Goal: Navigation & Orientation: Find specific page/section

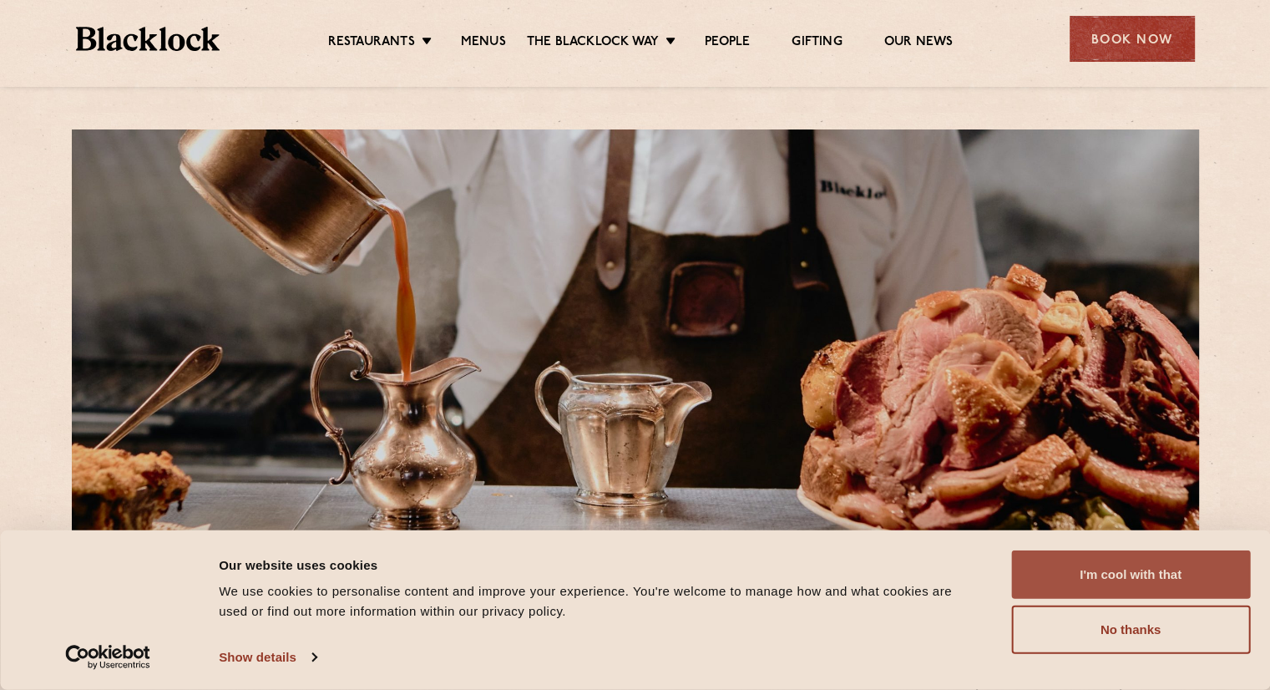
click at [1128, 575] on button "I'm cool with that" at bounding box center [1130, 574] width 239 height 48
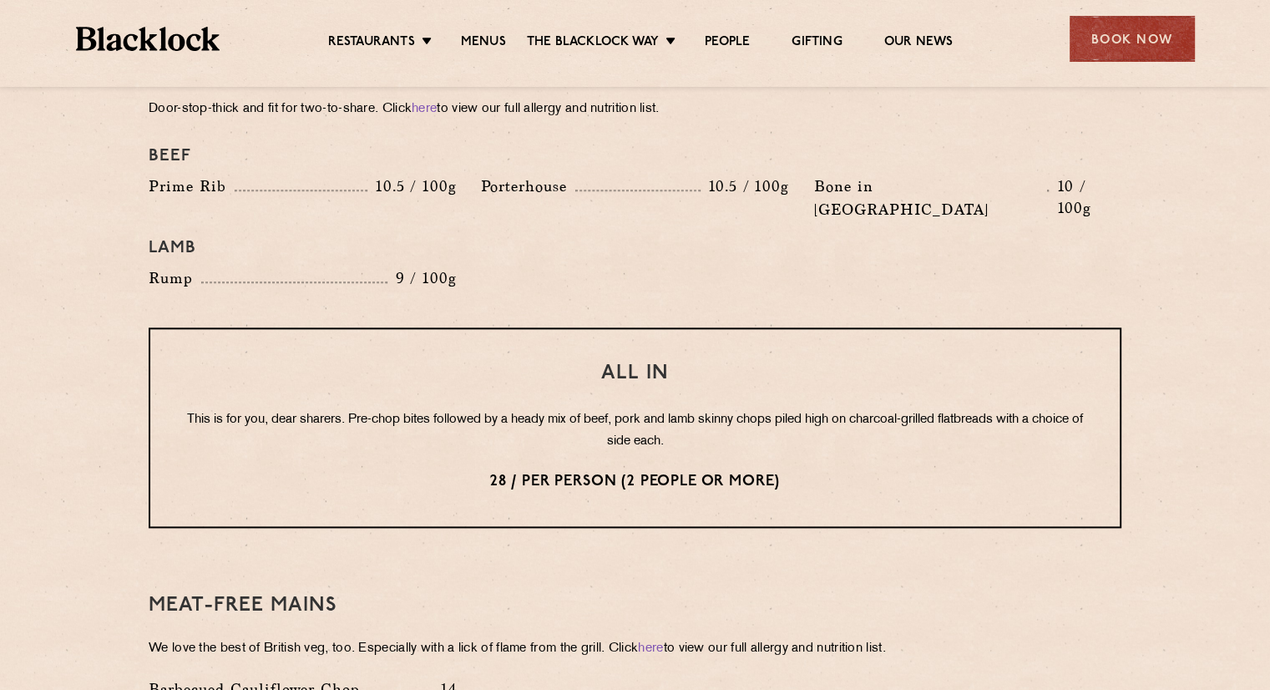
scroll to position [1910, 0]
click at [708, 410] on p "This is for you, dear sharers. Pre-chop bites followed by a heady mix of beef, …" at bounding box center [635, 431] width 903 height 43
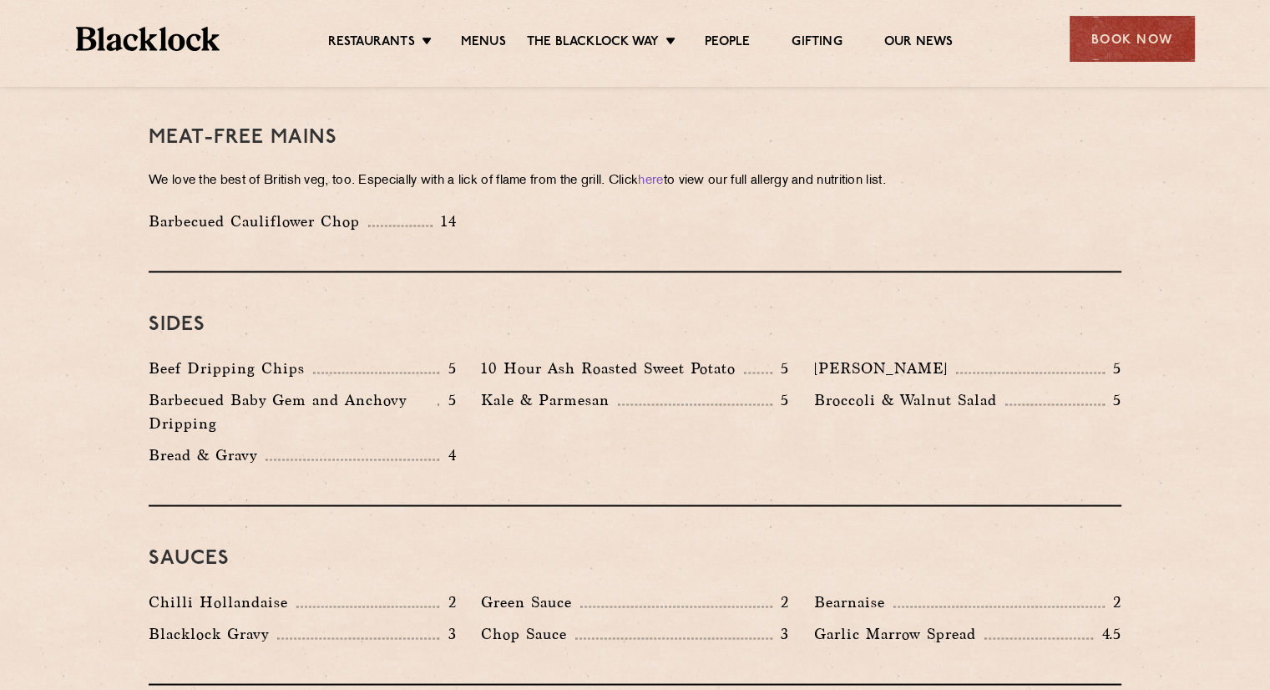
scroll to position [2379, 0]
click at [722, 43] on link "People" at bounding box center [727, 43] width 45 height 18
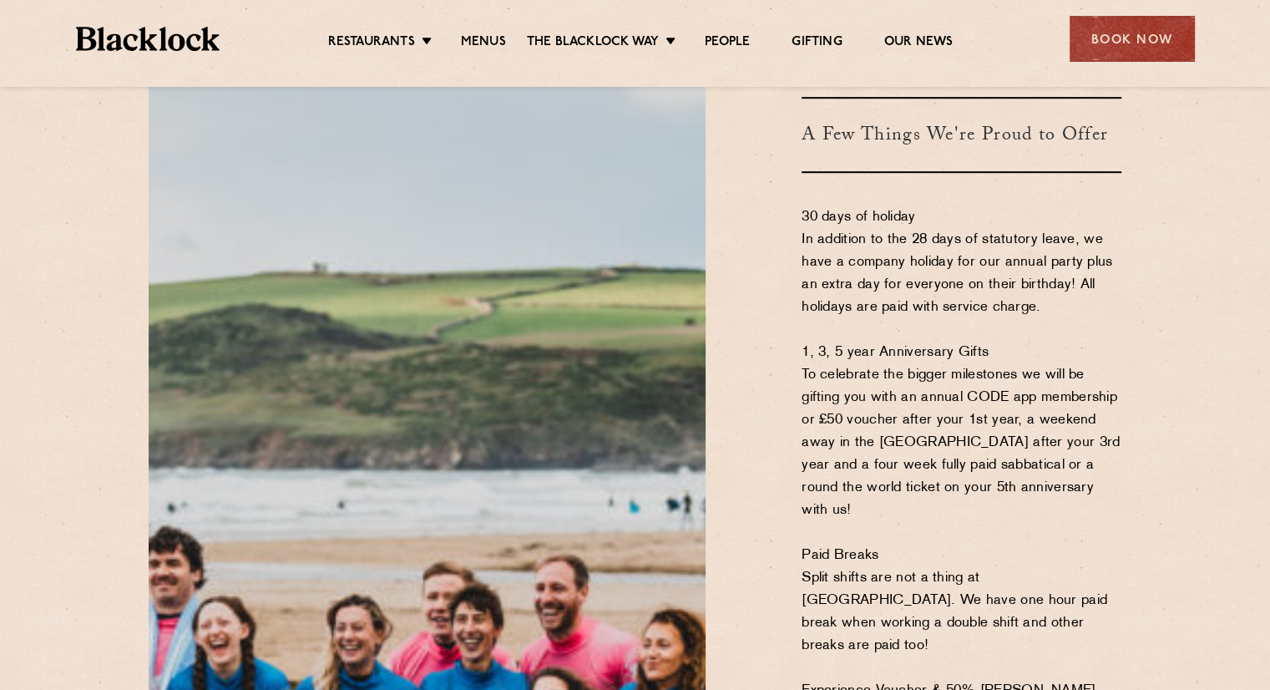
scroll to position [925, 0]
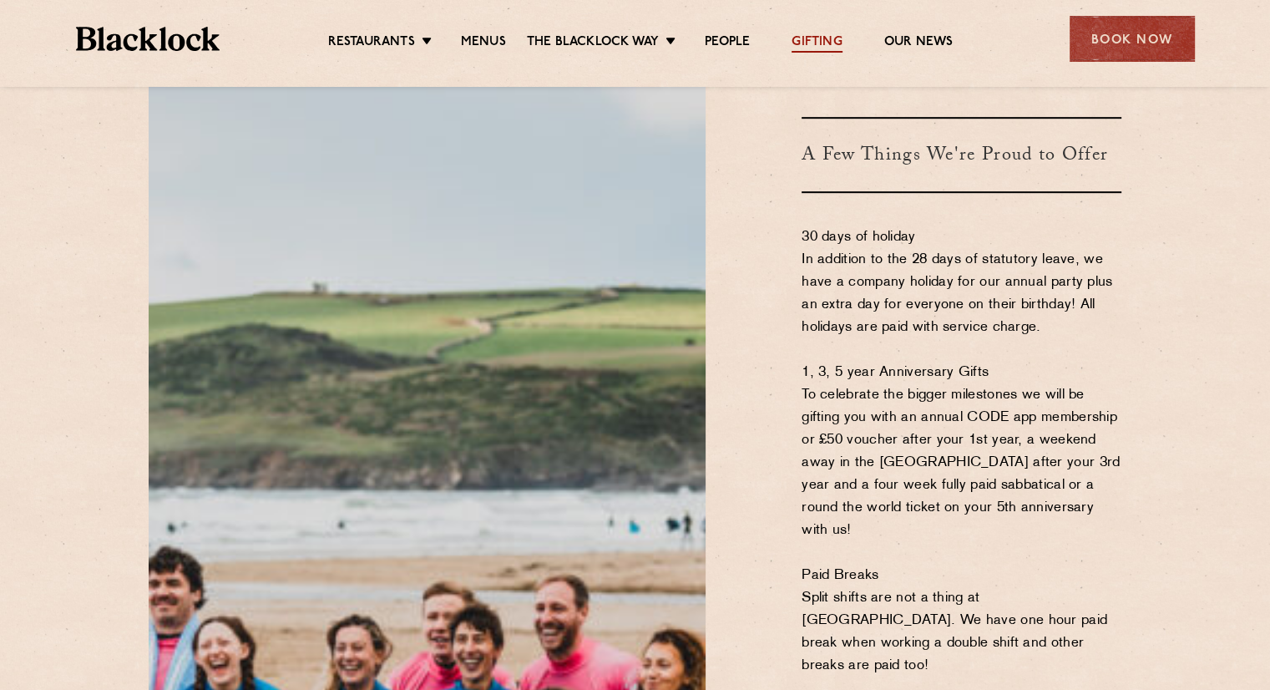
click at [799, 38] on link "Gifting" at bounding box center [817, 43] width 50 height 18
click at [484, 41] on link "Menus" at bounding box center [483, 43] width 45 height 18
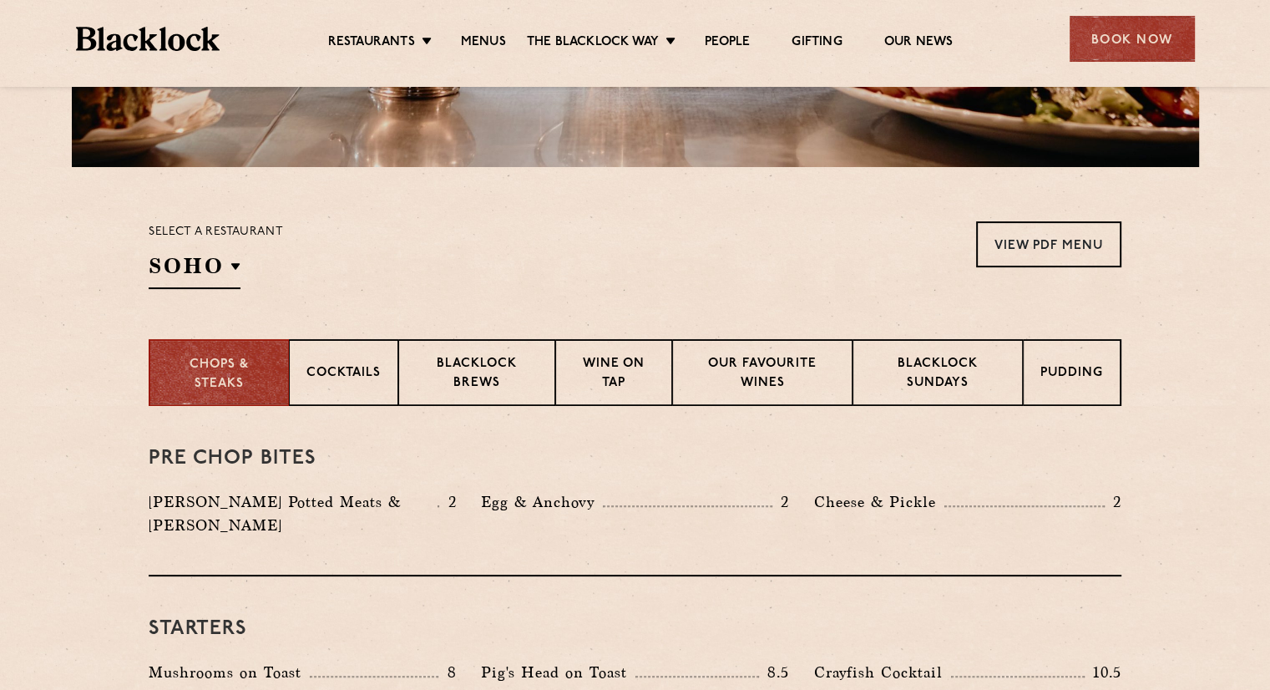
scroll to position [147, 0]
